Goal: Find specific page/section: Find specific page/section

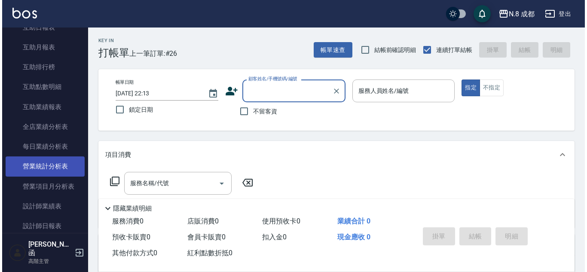
scroll to position [515, 0]
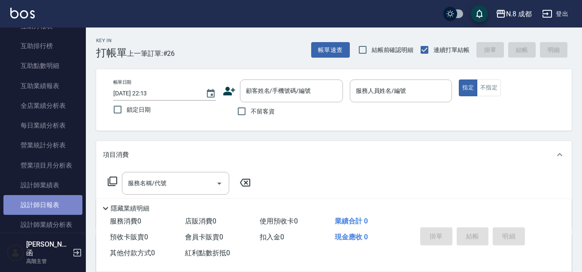
click at [47, 204] on link "設計師日報表" at bounding box center [42, 205] width 79 height 20
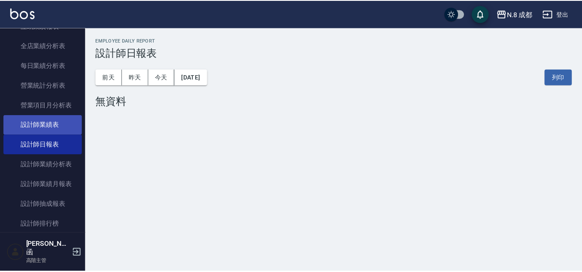
scroll to position [601, 0]
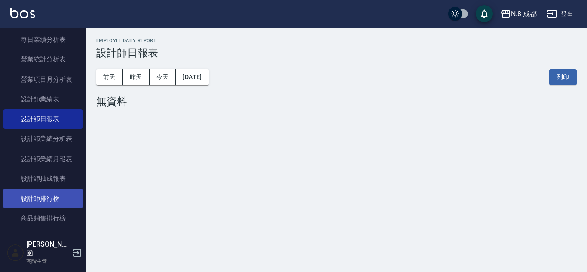
click at [58, 197] on link "設計師排行榜" at bounding box center [42, 199] width 79 height 20
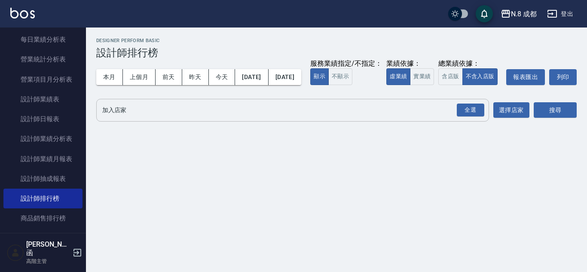
click at [134, 118] on input "加入店家" at bounding box center [286, 110] width 372 height 15
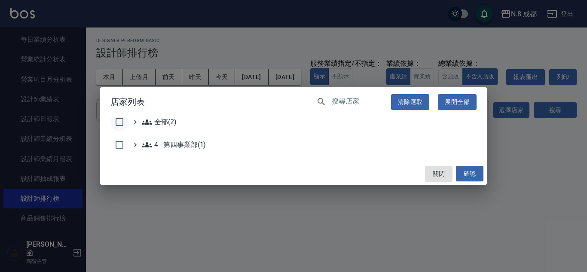
click at [121, 123] on input "checkbox" at bounding box center [119, 122] width 18 height 18
checkbox input "true"
drag, startPoint x: 469, startPoint y: 174, endPoint x: 475, endPoint y: 170, distance: 7.0
click at [469, 175] on button "確認" at bounding box center [469, 174] width 27 height 16
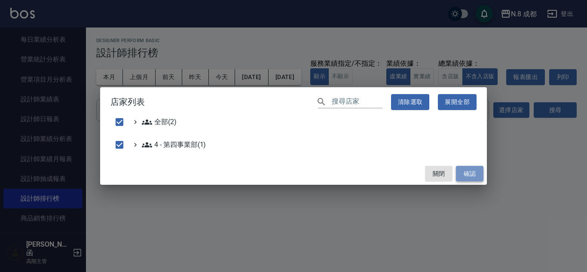
checkbox input "false"
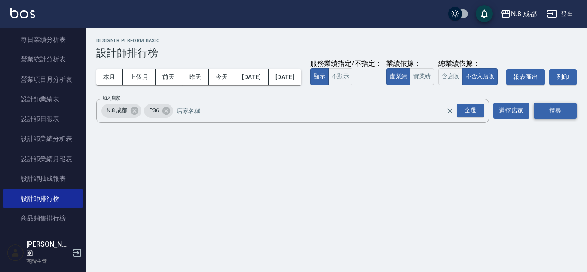
click at [552, 119] on button "搜尋" at bounding box center [554, 111] width 43 height 16
